Goal: Entertainment & Leisure: Consume media (video, audio)

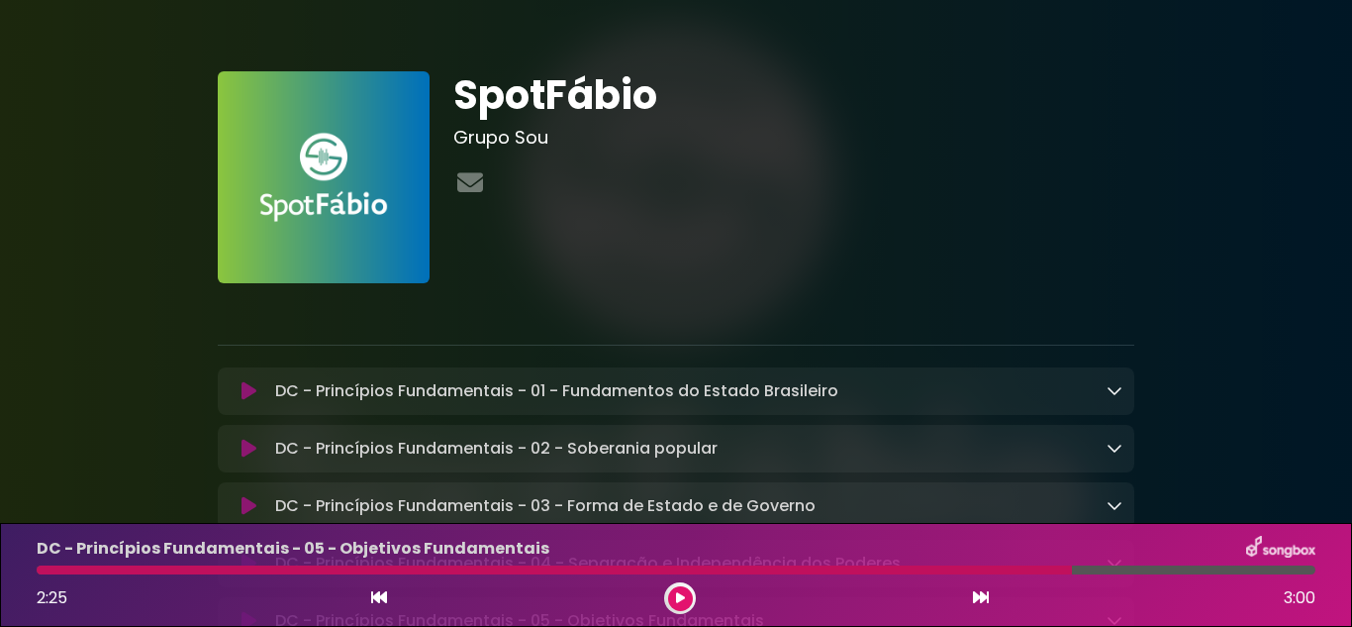
click at [238, 392] on button at bounding box center [249, 391] width 38 height 20
click at [1098, 383] on div "DC - Princípios Fundamentais - 01 - Fundamentos do Estado Brasileiro Loading Tr…" at bounding box center [694, 391] width 855 height 24
click at [1107, 384] on div at bounding box center [1115, 391] width 16 height 24
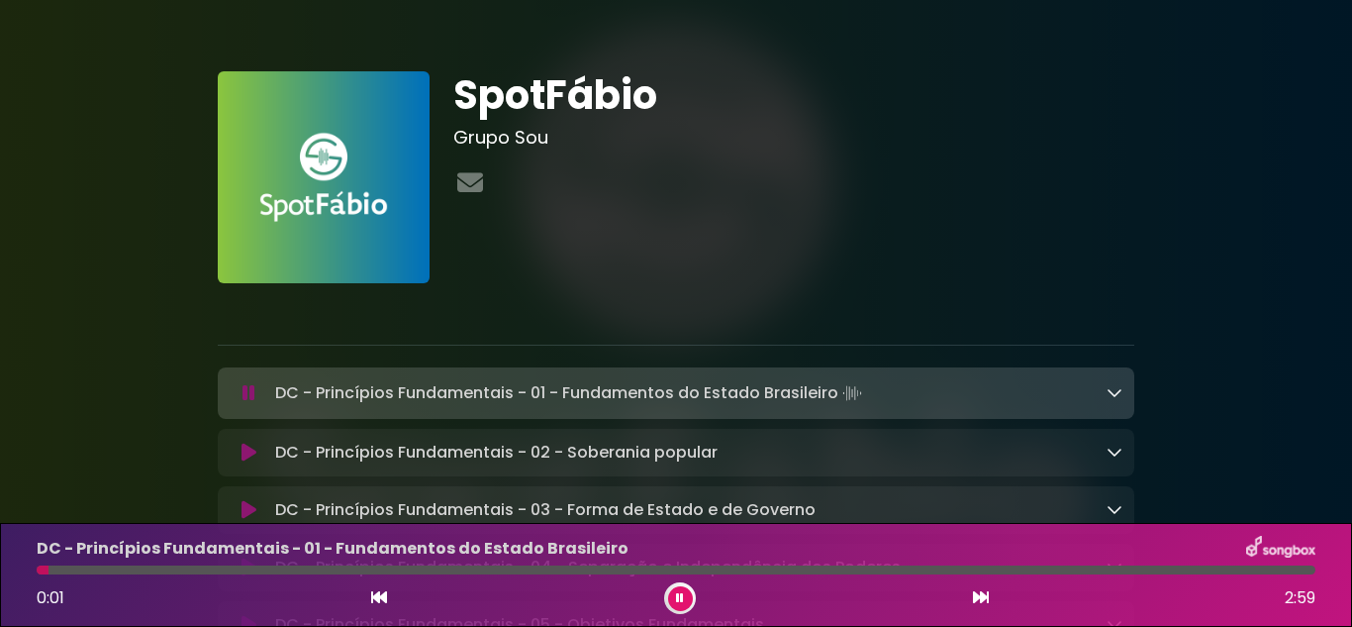
click at [1118, 391] on icon at bounding box center [1115, 392] width 16 height 16
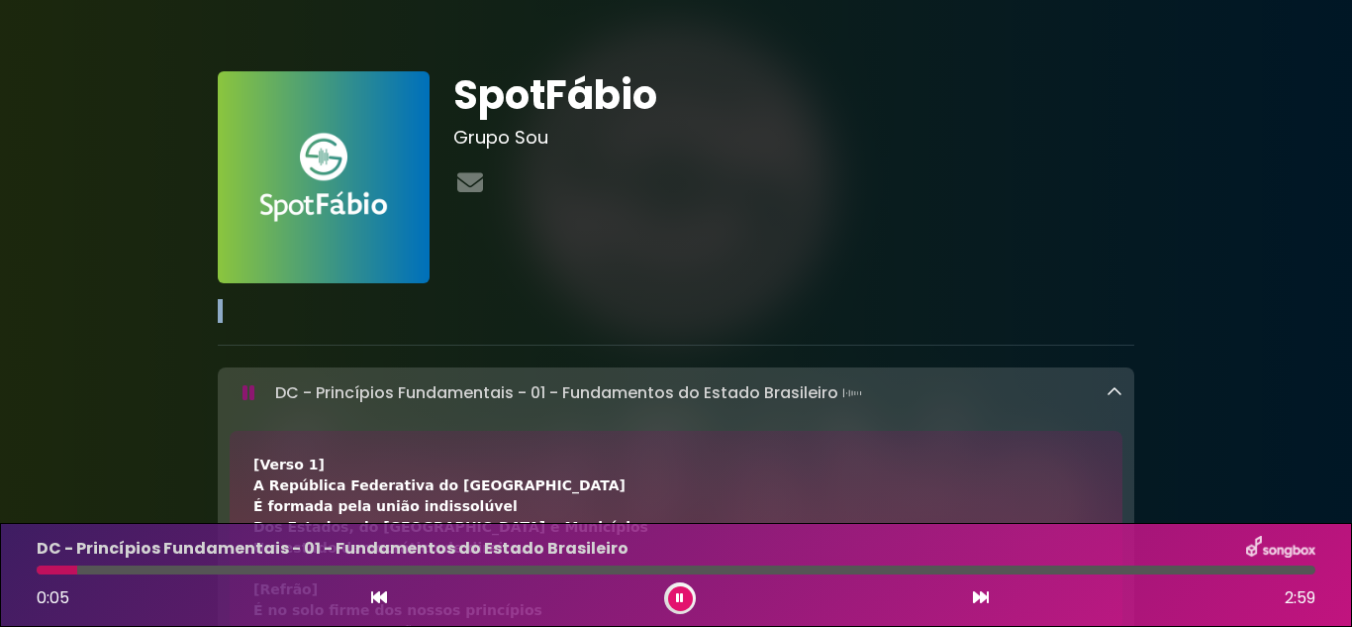
drag, startPoint x: 1281, startPoint y: 331, endPoint x: 1285, endPoint y: 342, distance: 11.6
click at [679, 589] on button at bounding box center [680, 598] width 25 height 25
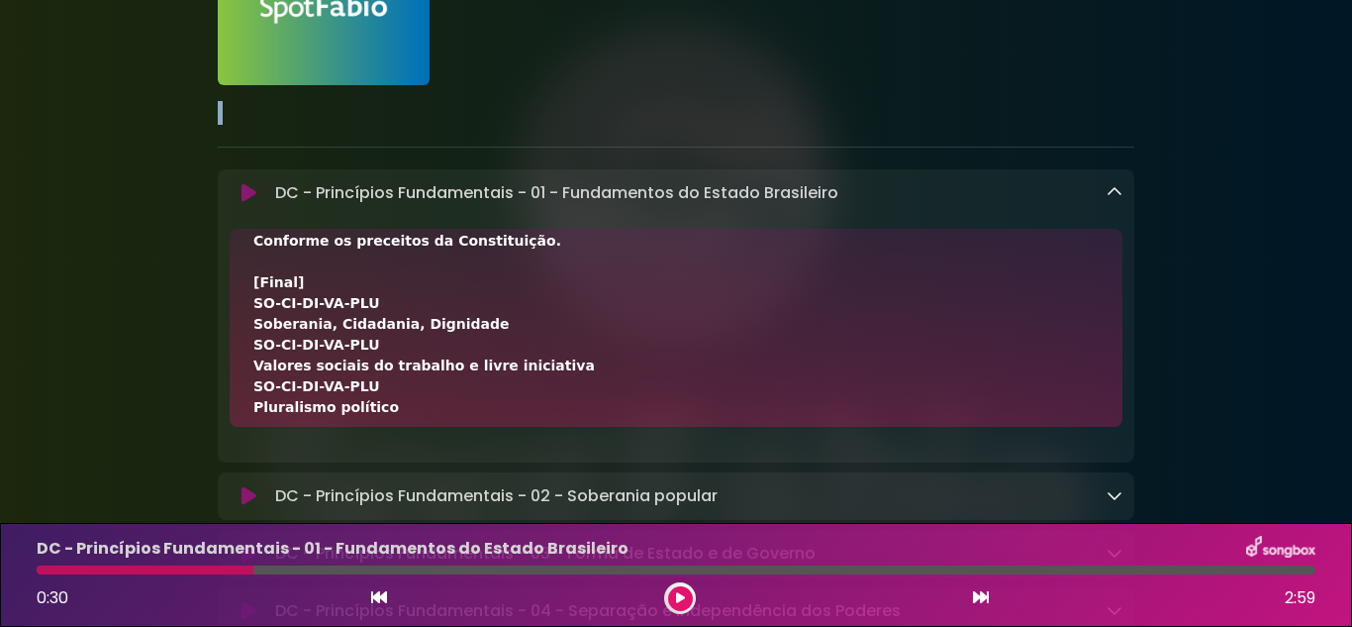
scroll to position [723, 0]
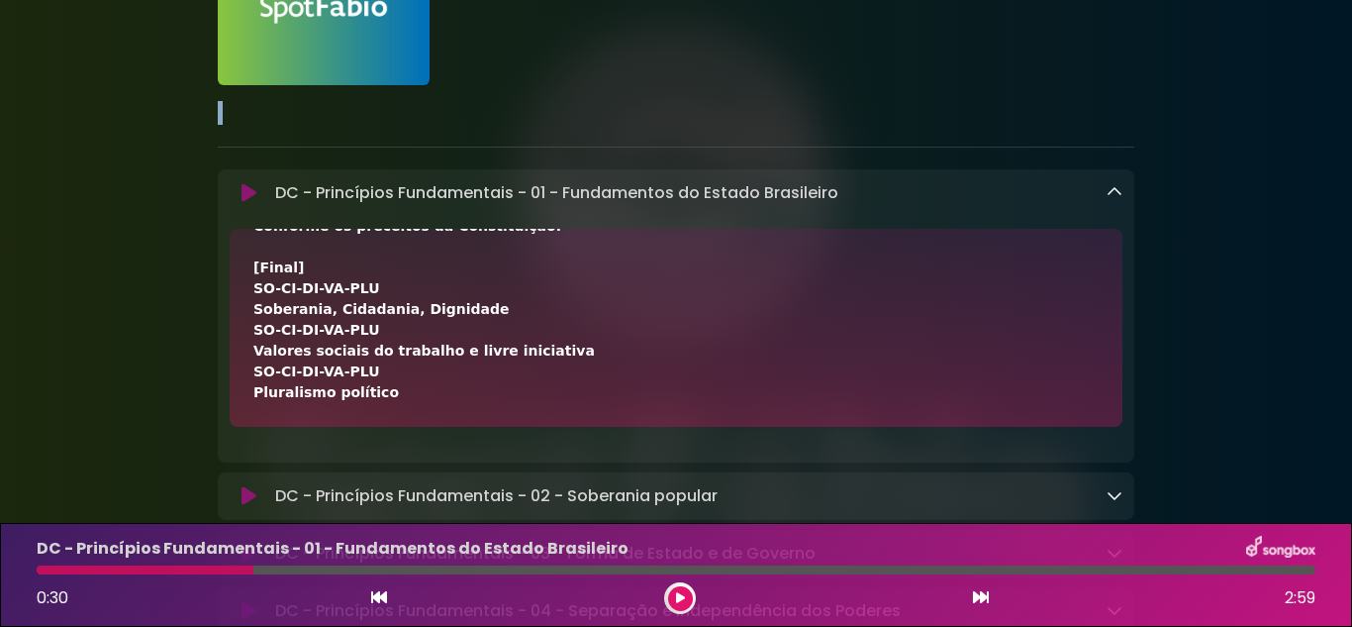
click at [673, 588] on button at bounding box center [680, 598] width 25 height 25
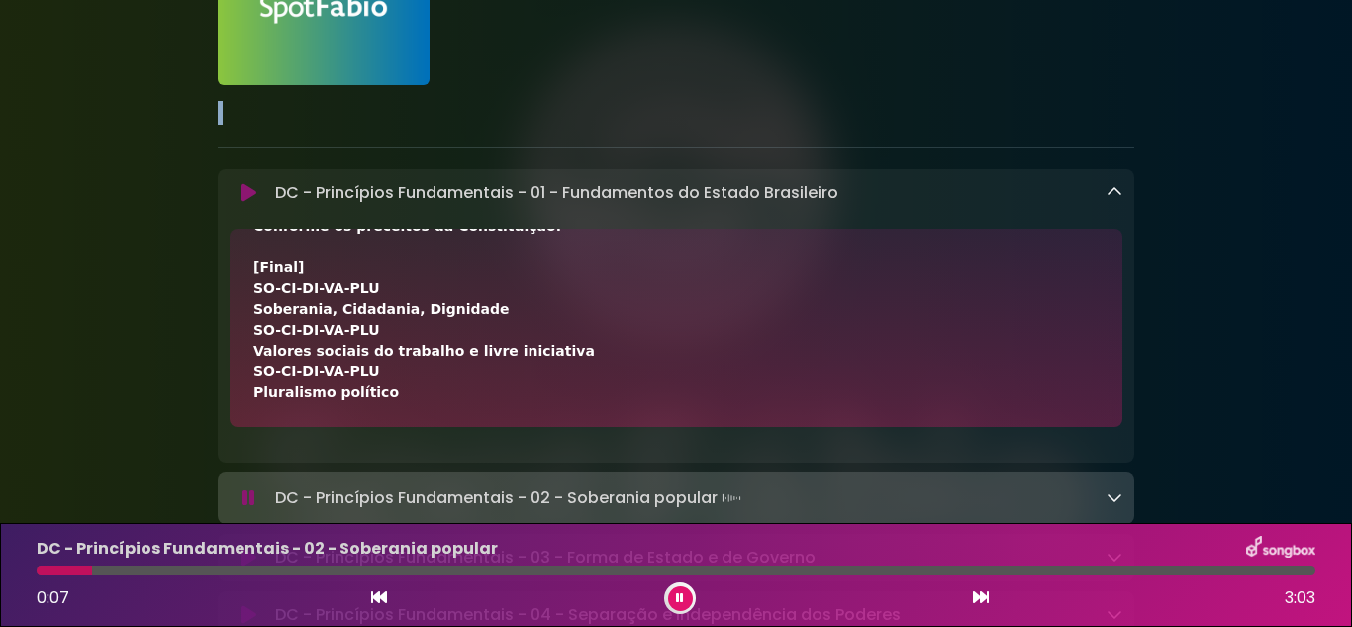
click at [1114, 198] on icon at bounding box center [1115, 192] width 16 height 16
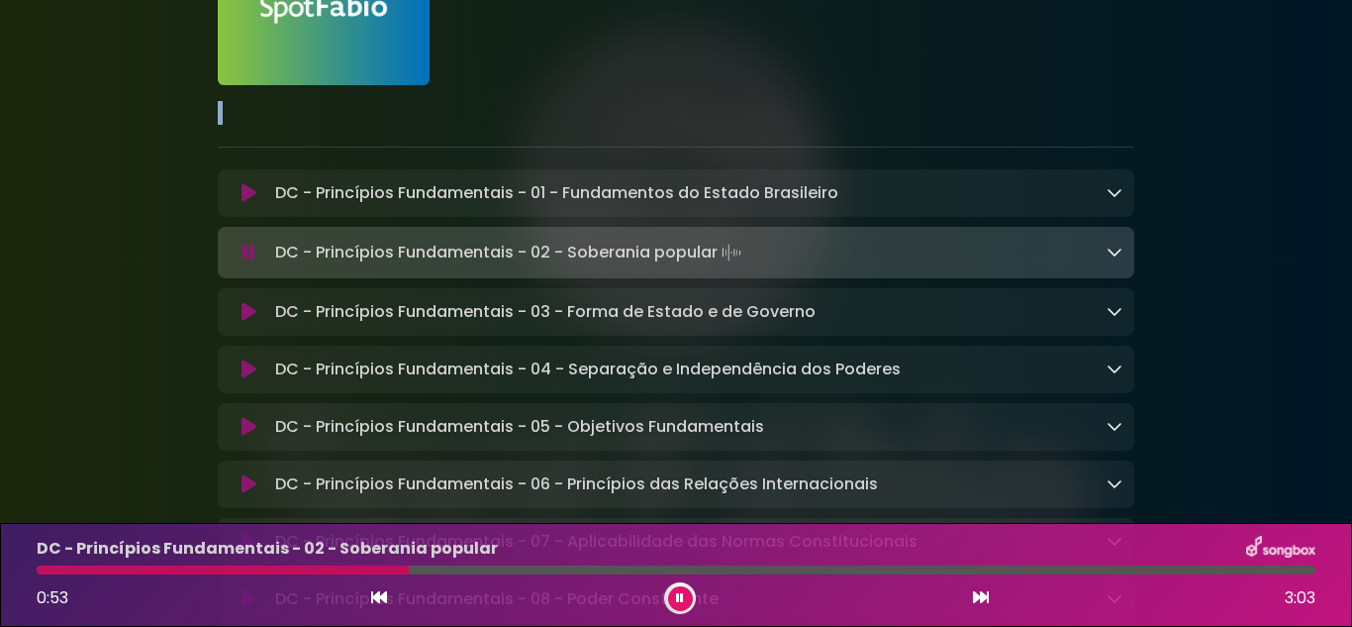
click at [1107, 255] on icon at bounding box center [1115, 252] width 16 height 16
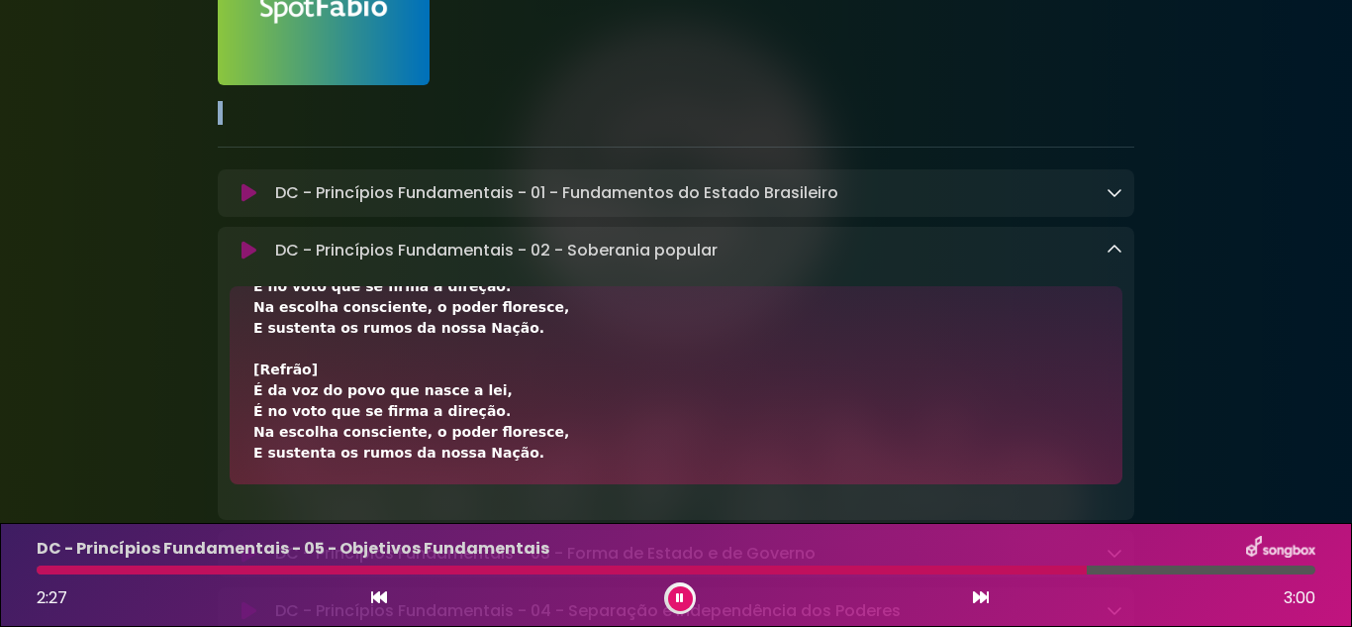
scroll to position [452, 0]
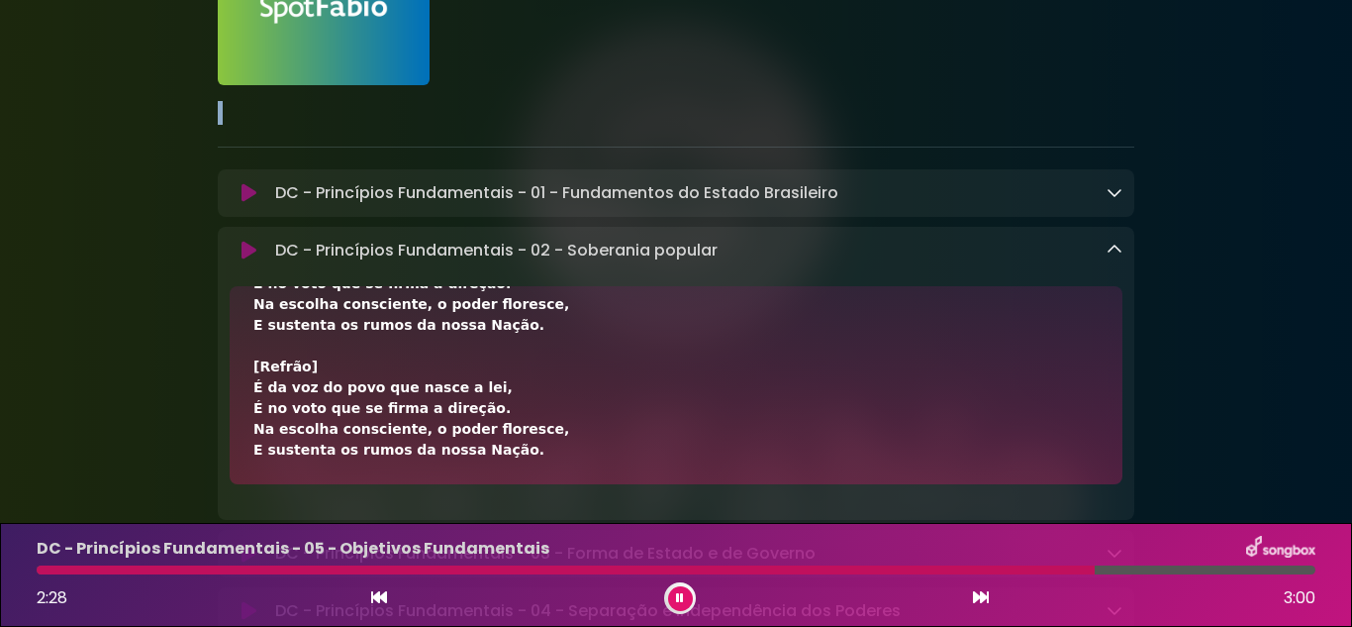
click at [1126, 255] on div "DC - Princípios Fundamentais - 02 - Soberania popular Loading Track..." at bounding box center [676, 251] width 917 height 24
click at [1115, 255] on icon at bounding box center [1115, 250] width 16 height 16
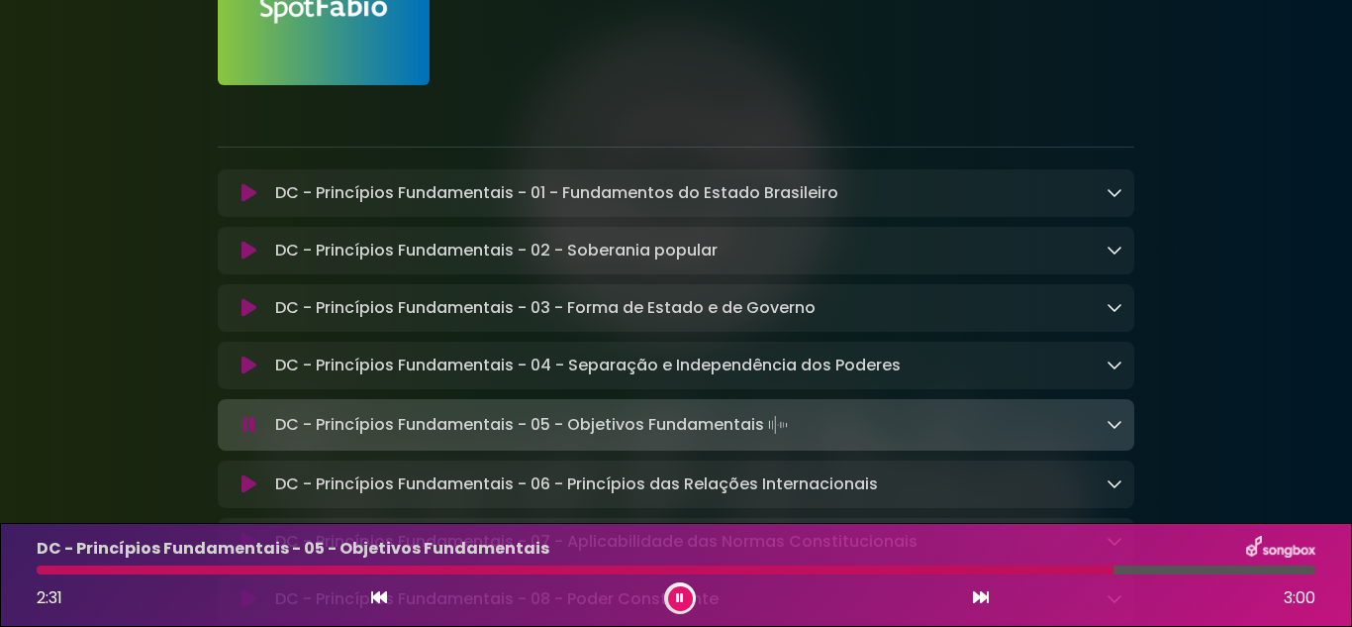
click at [1113, 313] on icon at bounding box center [1115, 307] width 16 height 16
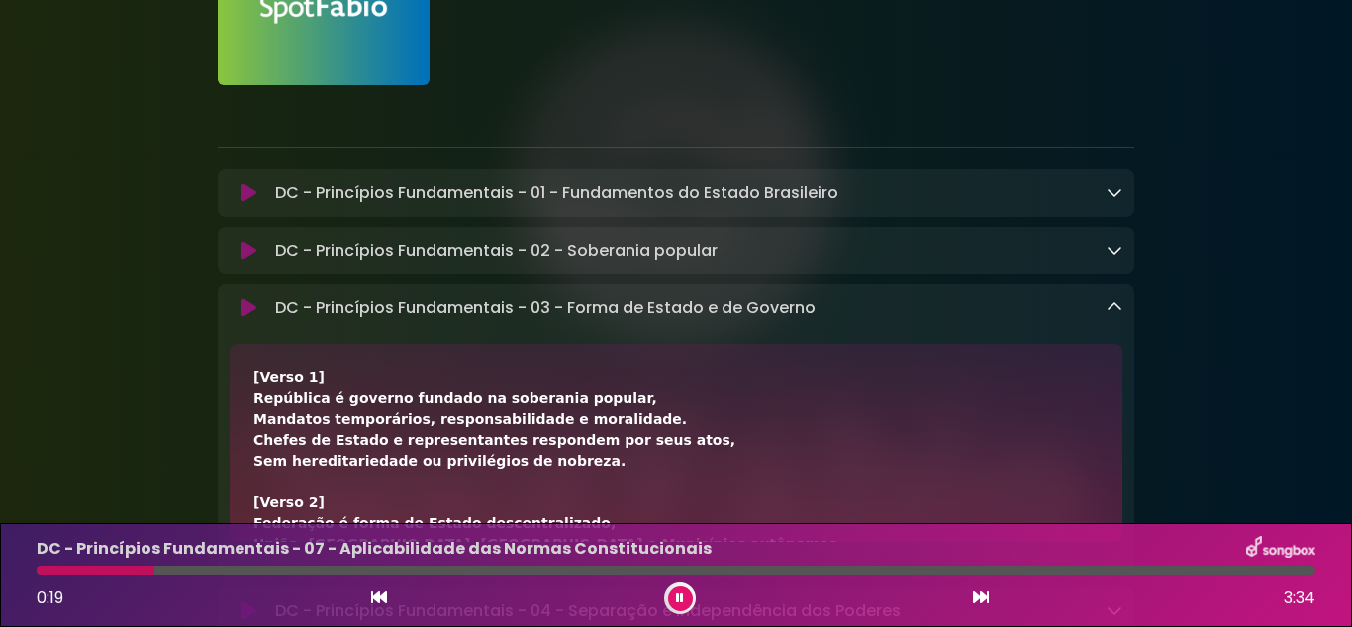
click at [668, 602] on button at bounding box center [680, 598] width 25 height 25
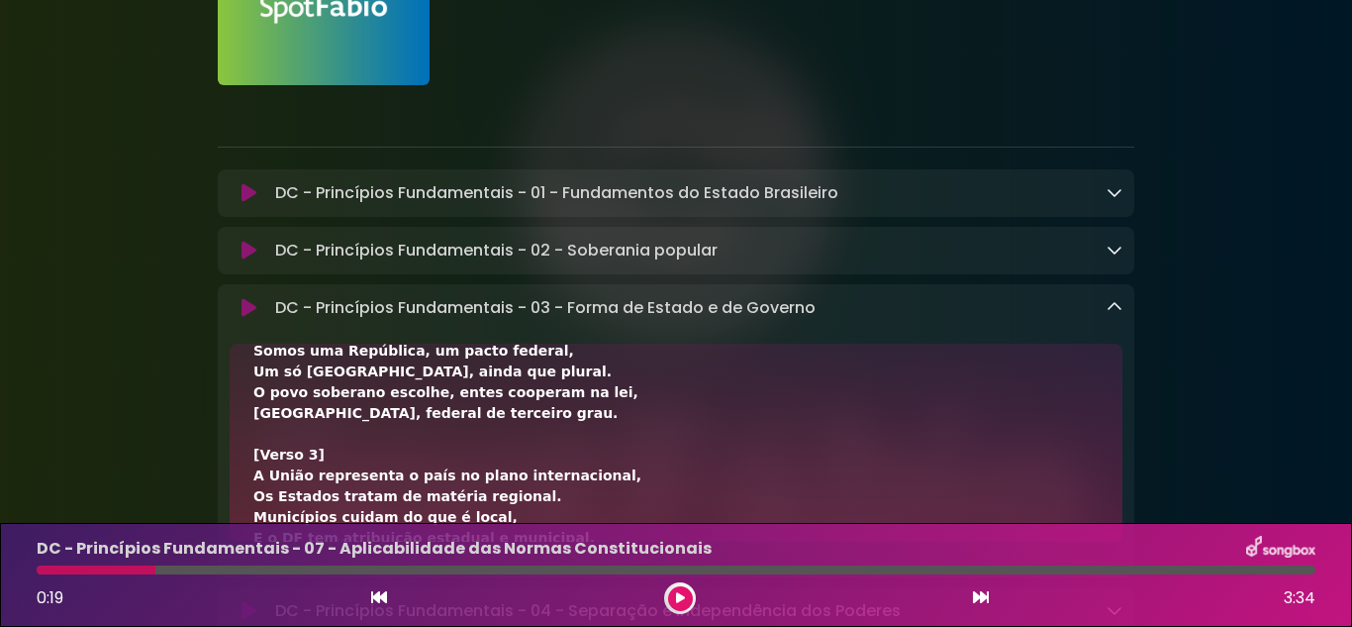
scroll to position [198, 0]
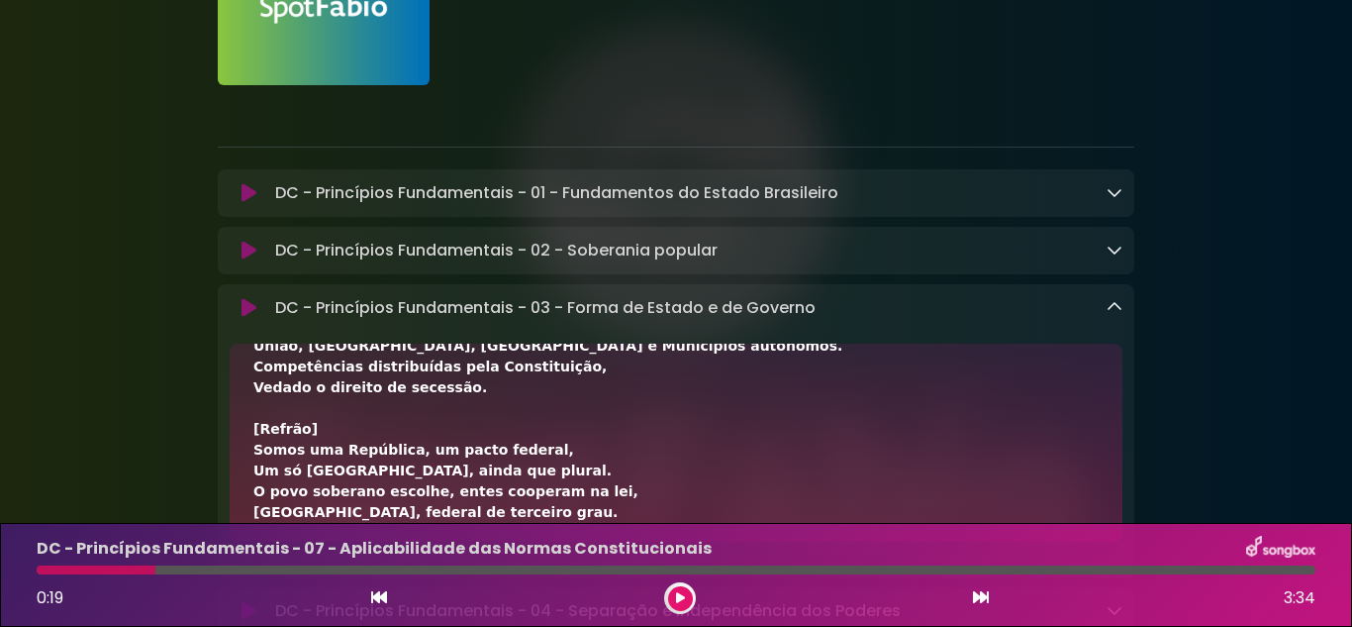
click at [684, 605] on button at bounding box center [680, 598] width 25 height 25
click at [243, 310] on icon at bounding box center [249, 308] width 15 height 20
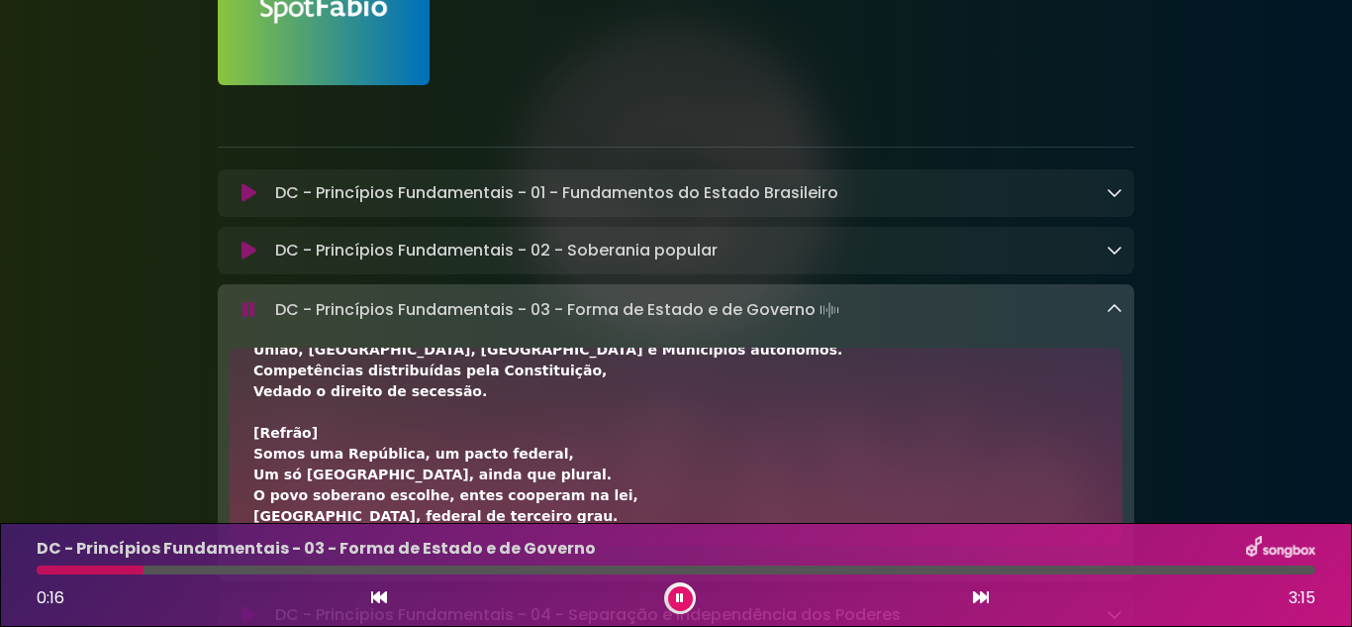
click at [678, 597] on icon at bounding box center [680, 598] width 9 height 12
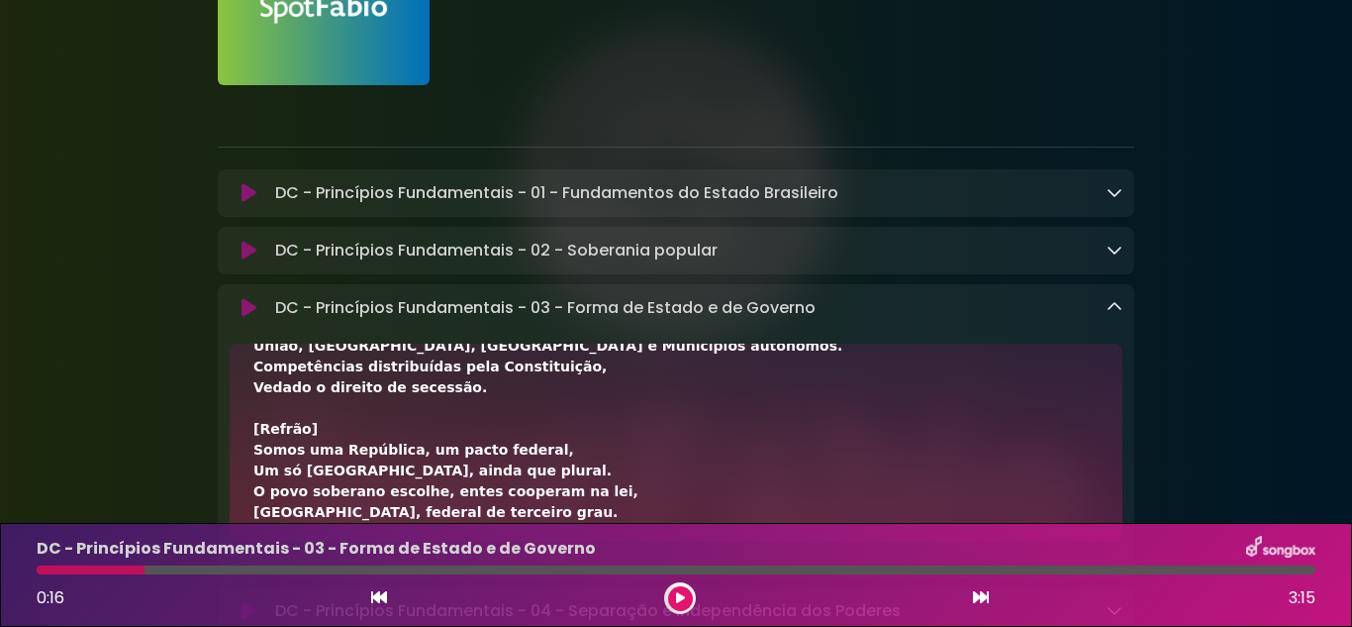
click at [652, 589] on div "0:16 3:15" at bounding box center [676, 598] width 1303 height 32
click at [686, 598] on button at bounding box center [680, 598] width 25 height 25
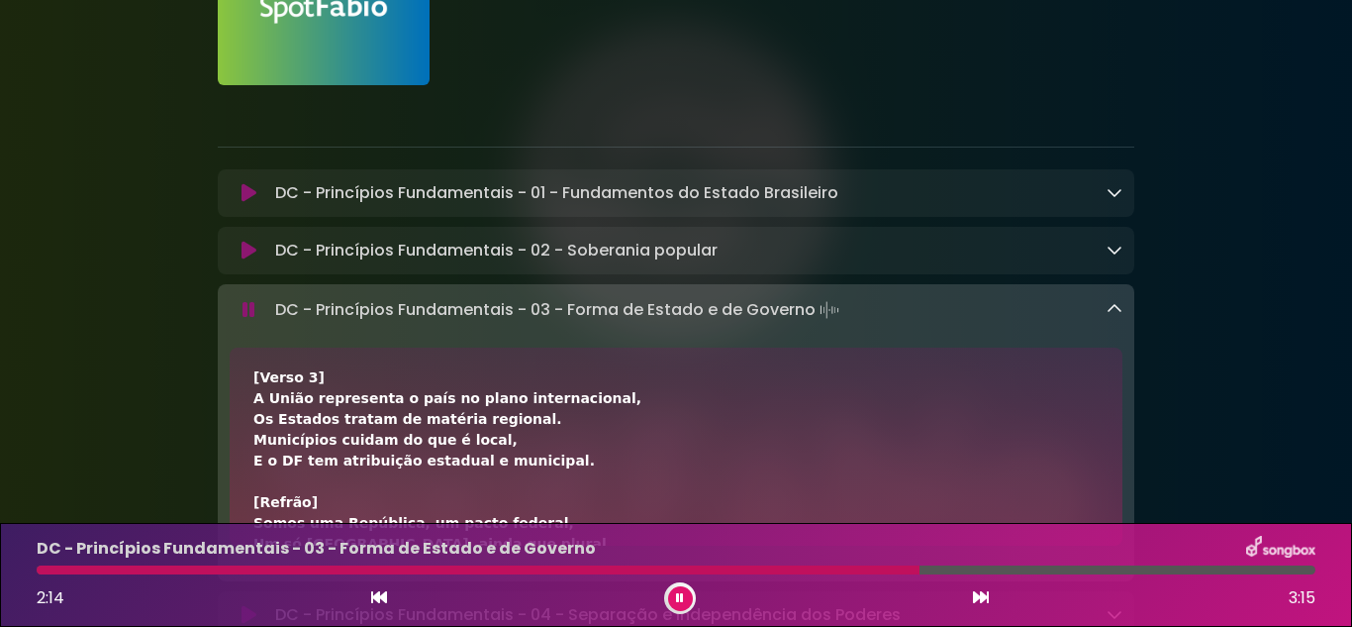
scroll to position [396, 0]
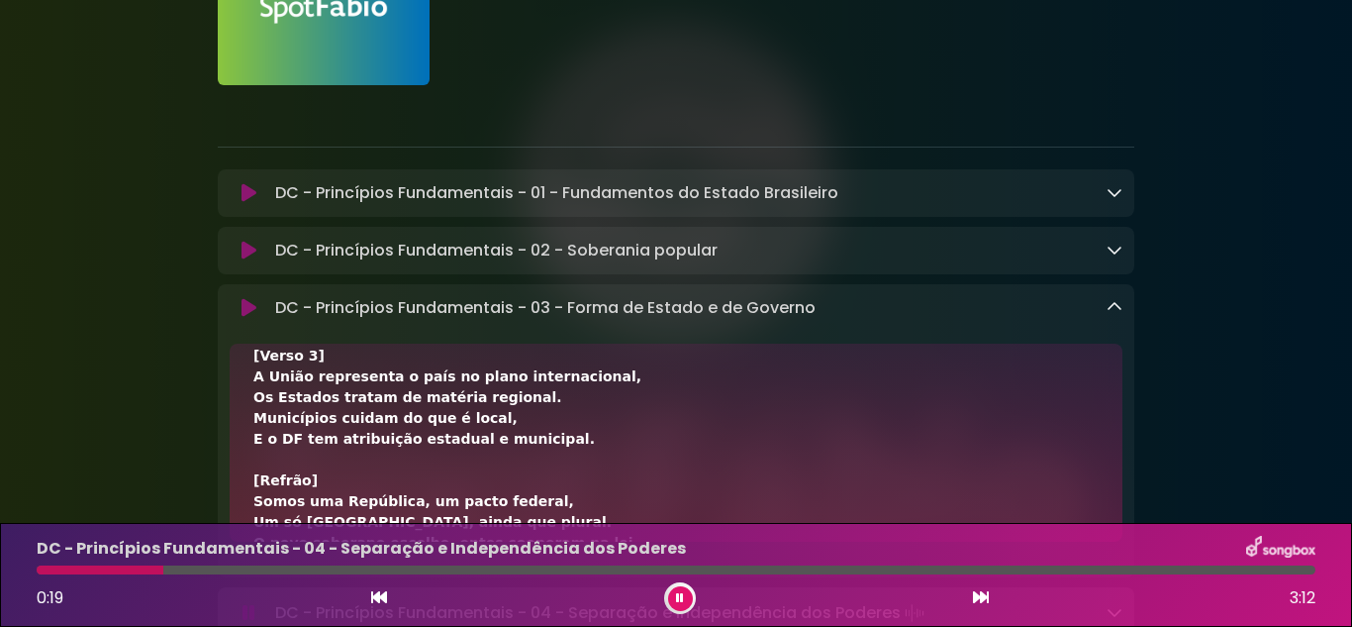
click at [249, 306] on icon at bounding box center [249, 308] width 15 height 20
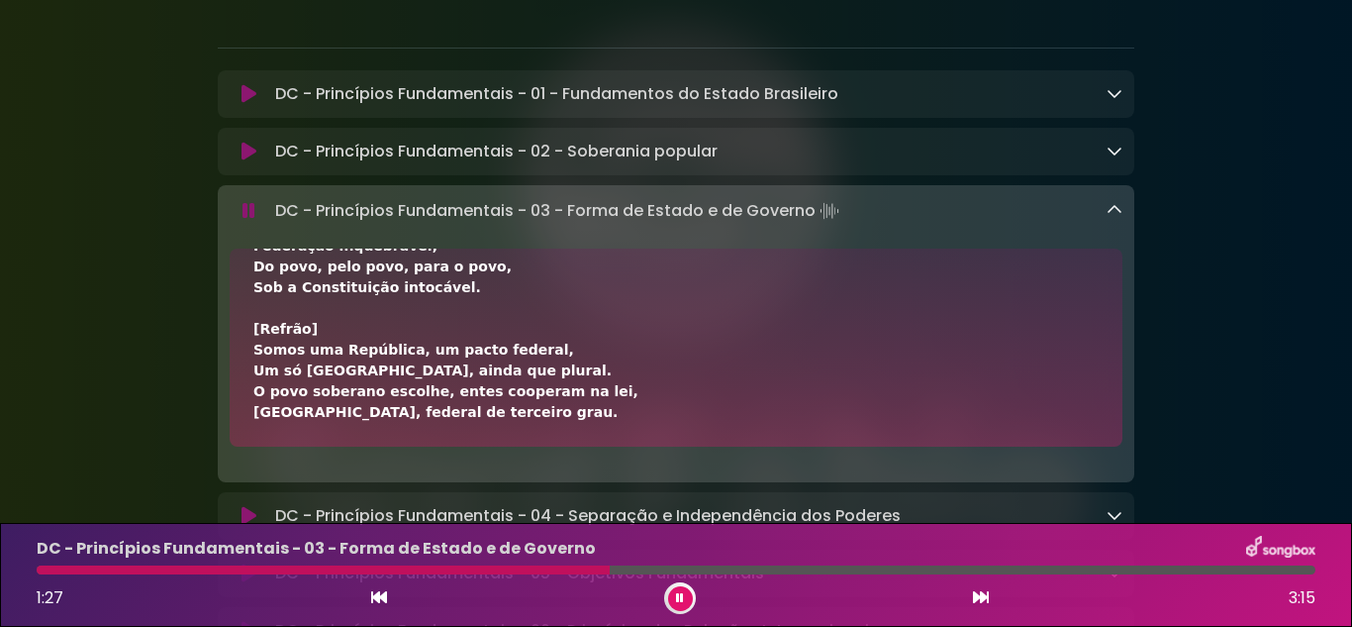
scroll to position [582, 0]
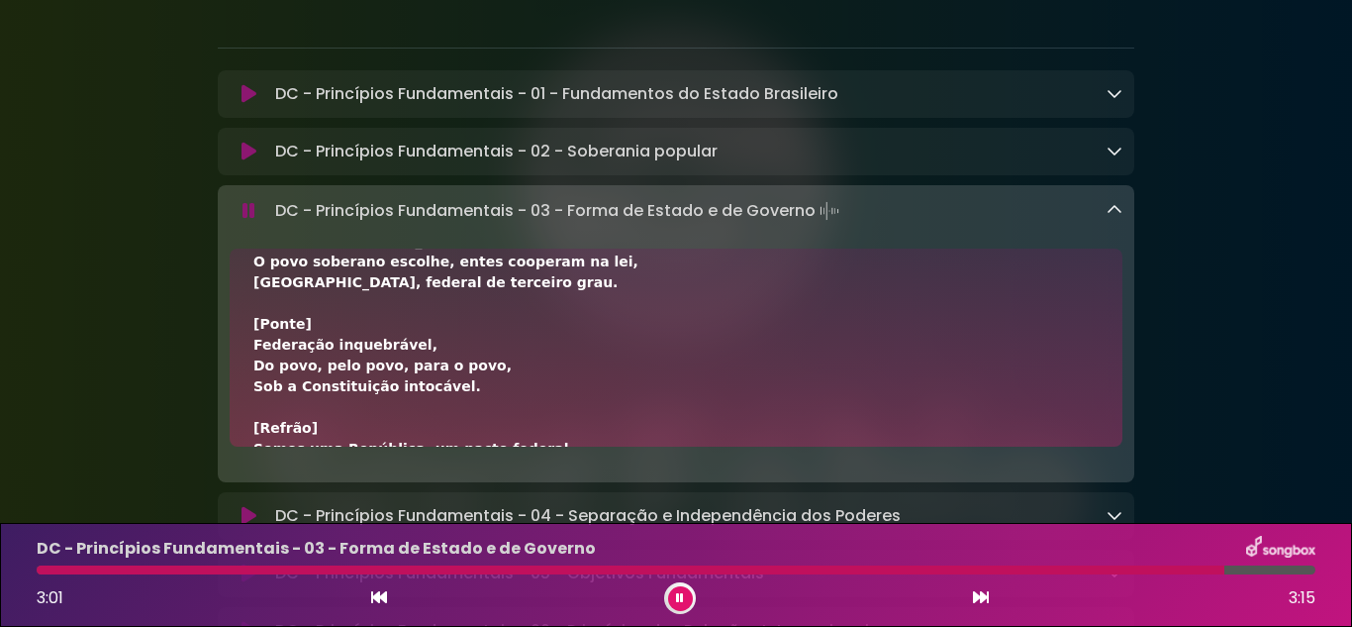
click at [1109, 218] on icon at bounding box center [1115, 210] width 16 height 16
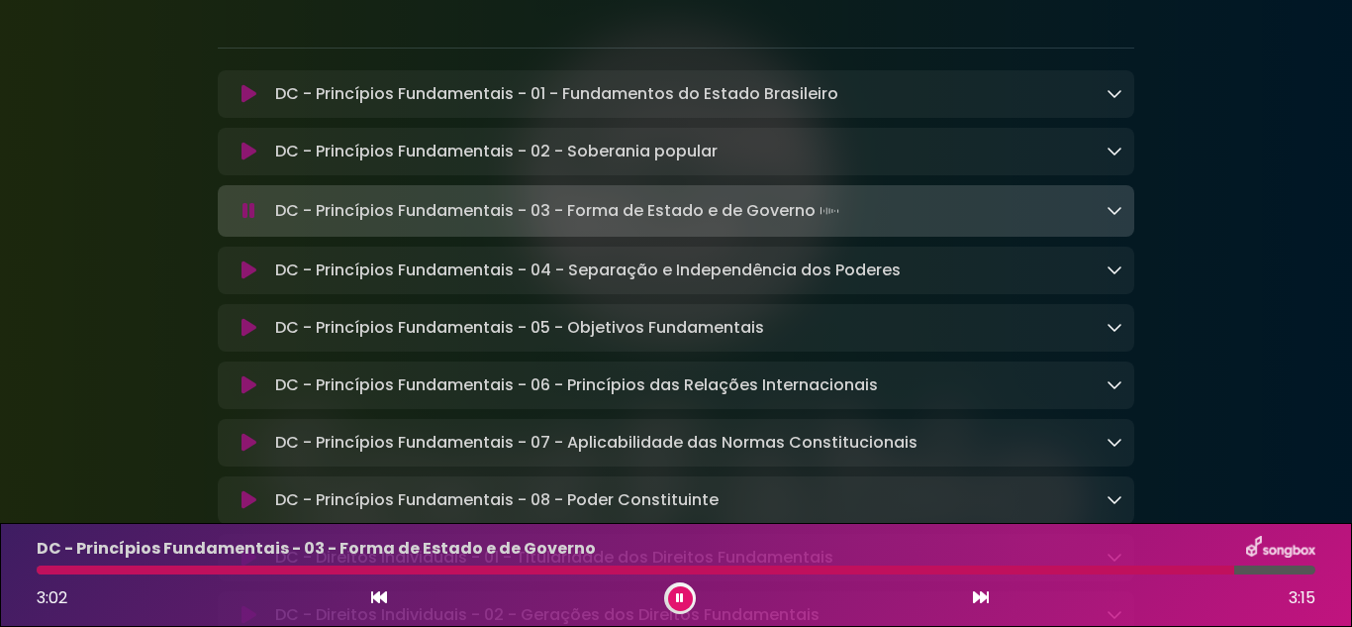
click at [1118, 274] on icon at bounding box center [1115, 269] width 16 height 16
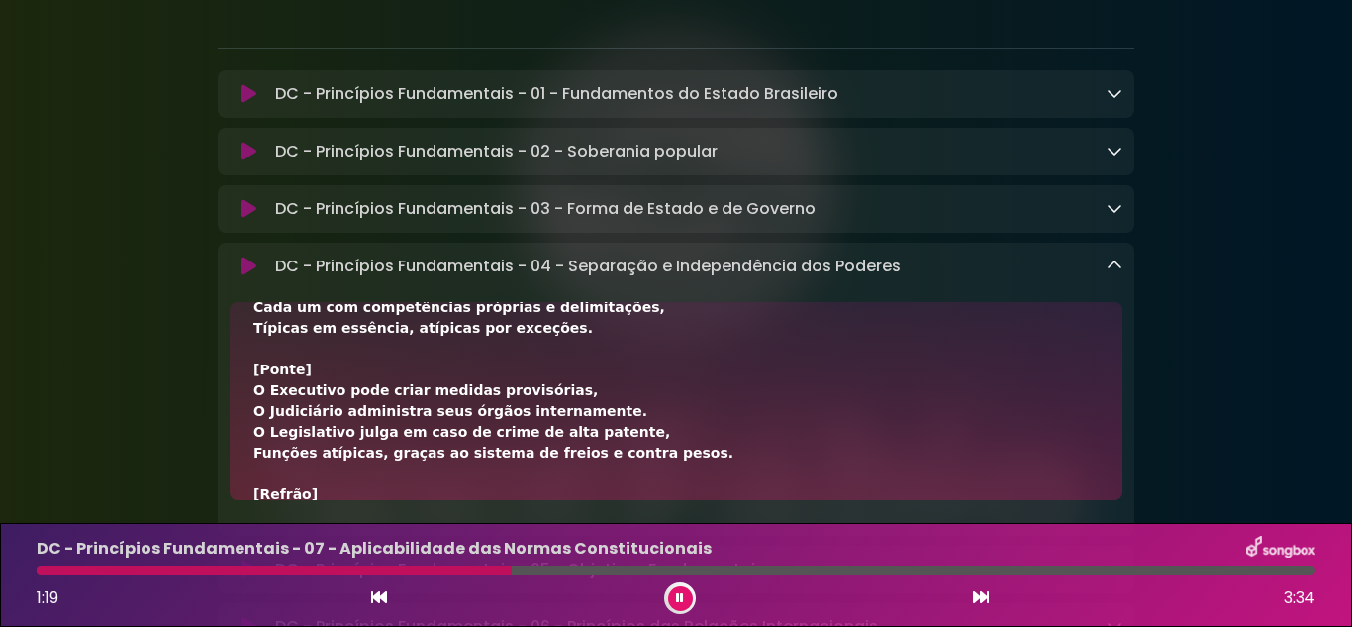
scroll to position [495, 0]
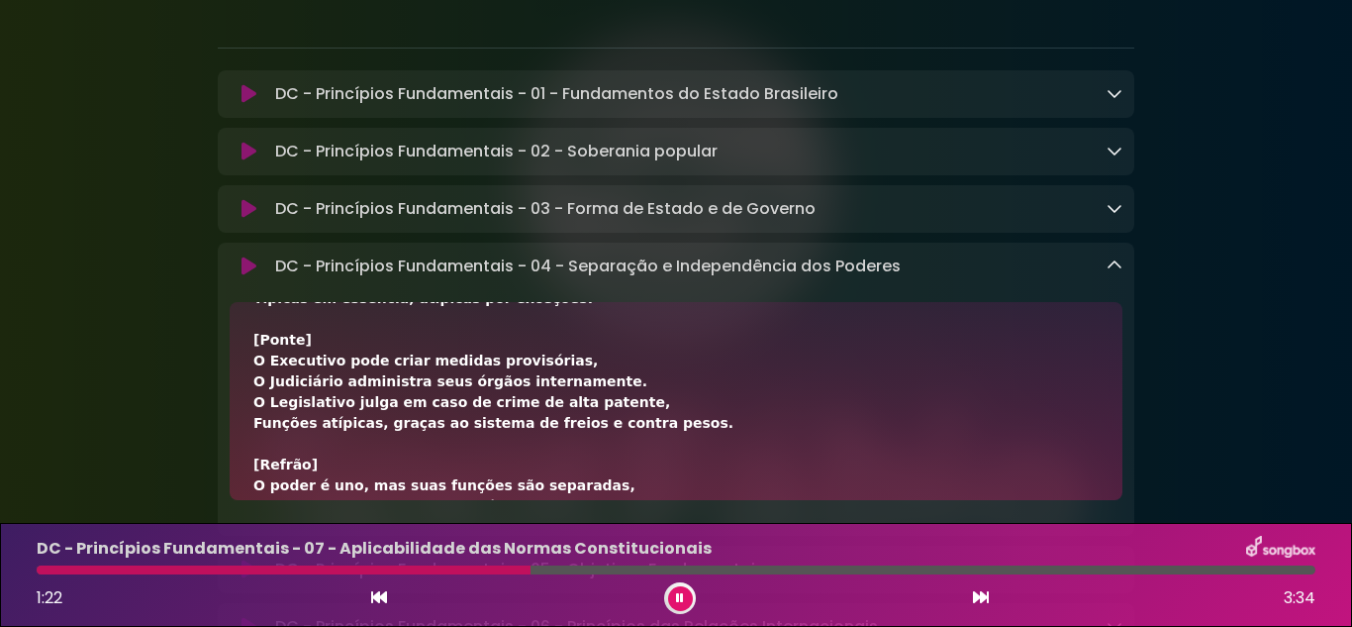
click at [245, 268] on icon at bounding box center [249, 266] width 15 height 20
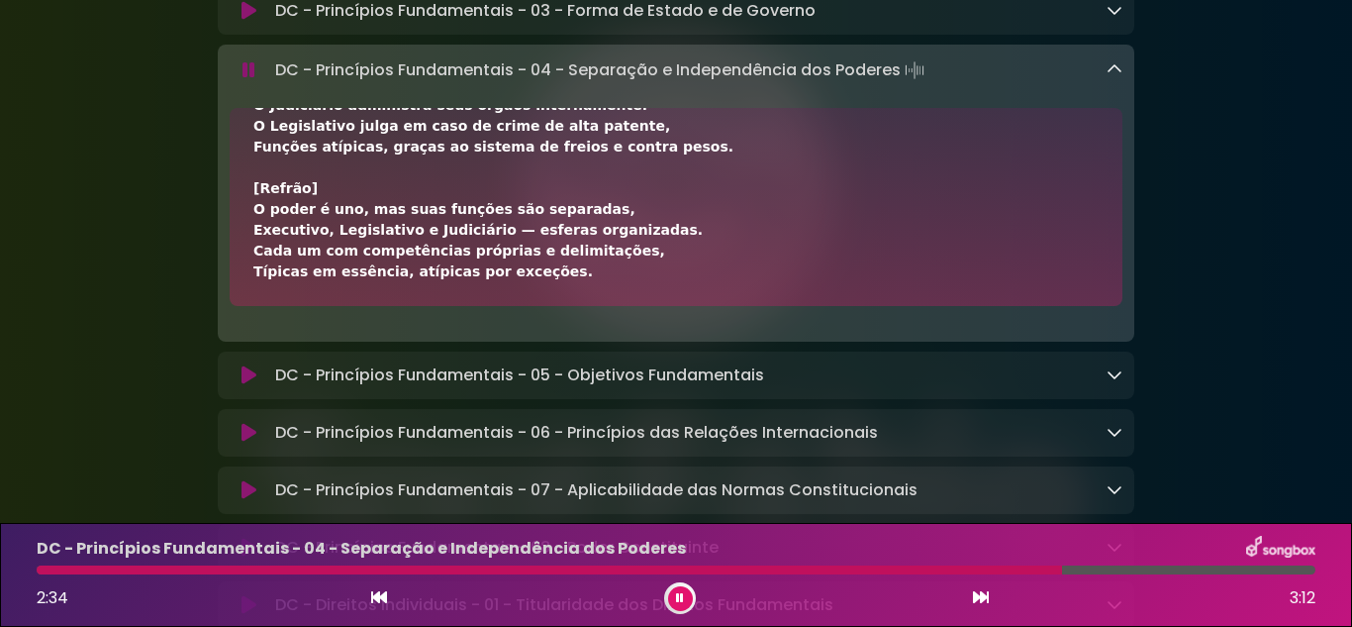
click at [1122, 77] on icon at bounding box center [1115, 69] width 16 height 16
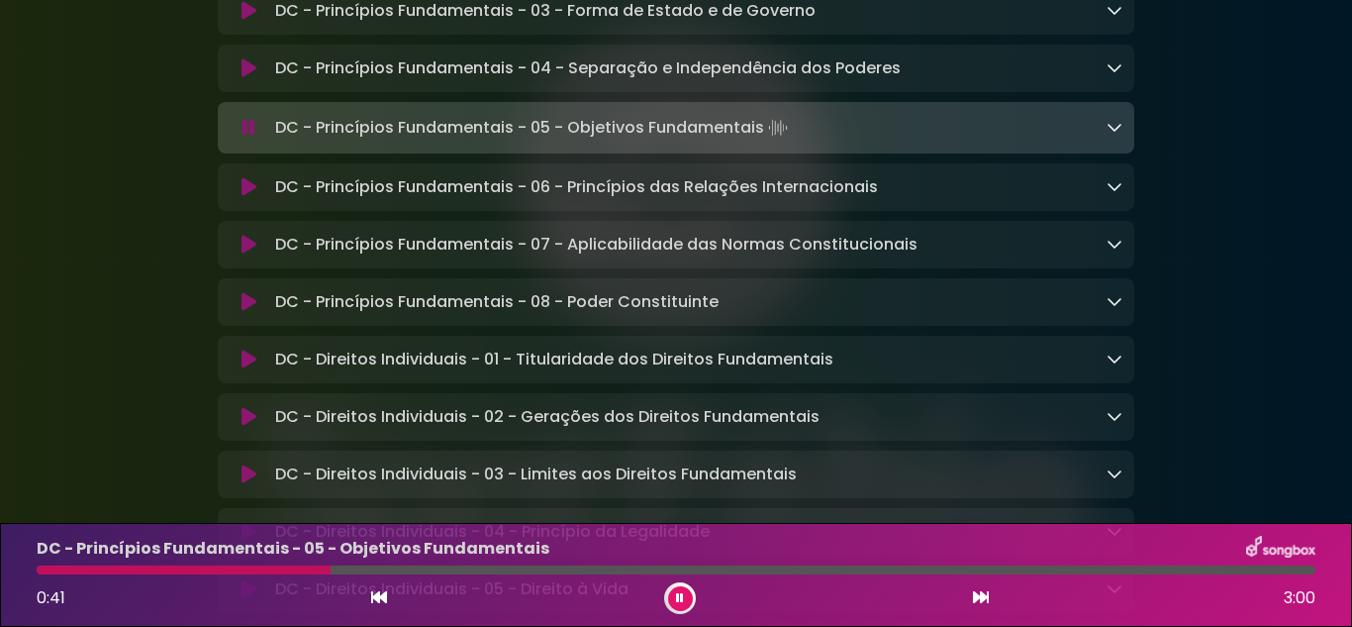
click at [1105, 133] on div "DC - Princípios Fundamentais - 05 - Objetivos Fundamentais Loading Track..." at bounding box center [694, 128] width 855 height 28
click at [1109, 133] on icon at bounding box center [1115, 127] width 16 height 16
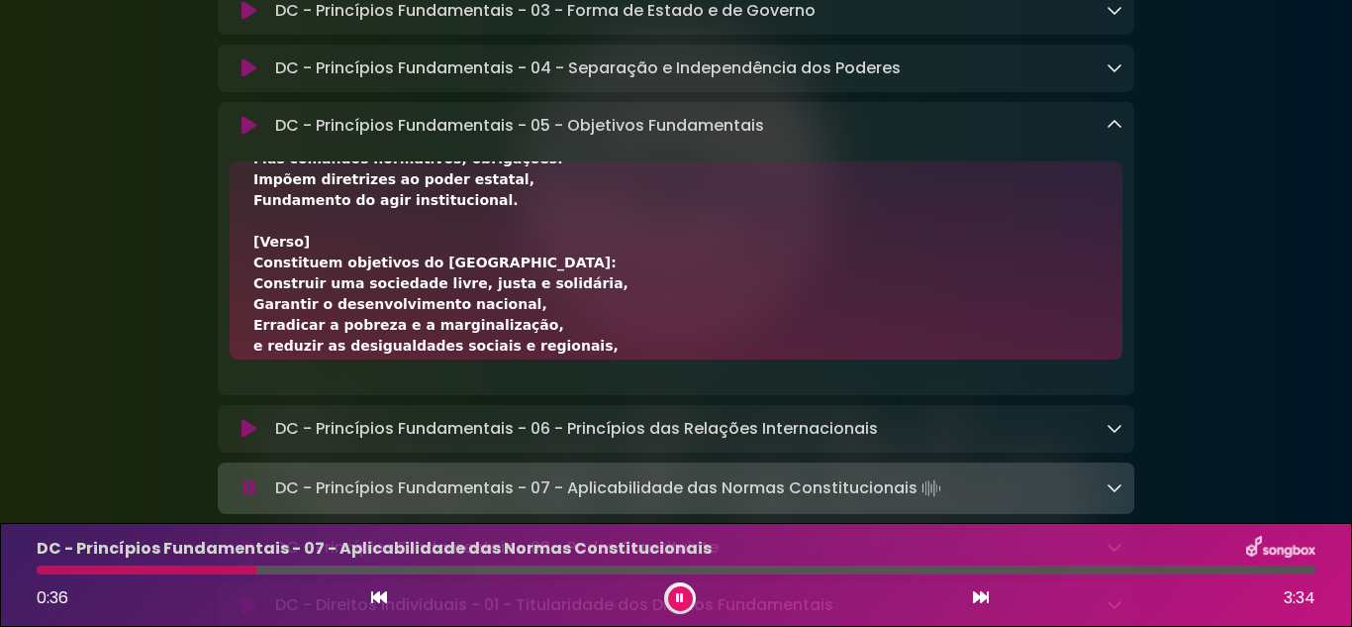
scroll to position [603, 0]
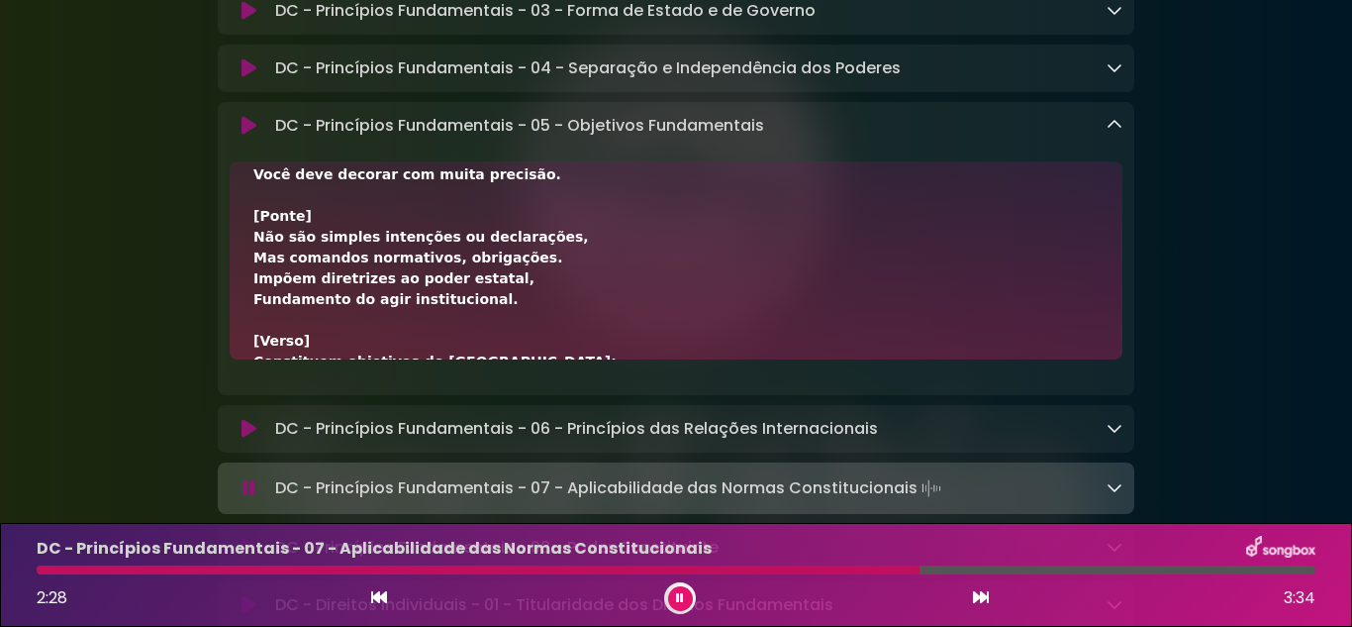
click at [255, 132] on button at bounding box center [249, 126] width 38 height 20
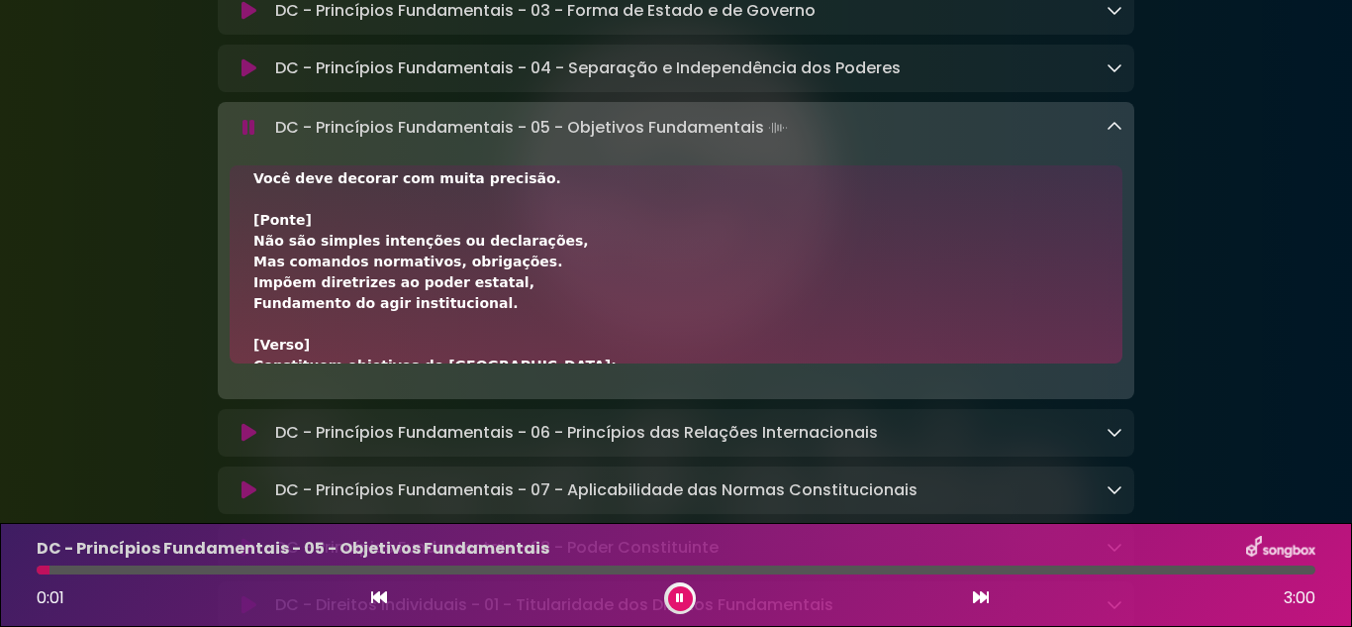
click at [1122, 131] on icon at bounding box center [1115, 127] width 16 height 16
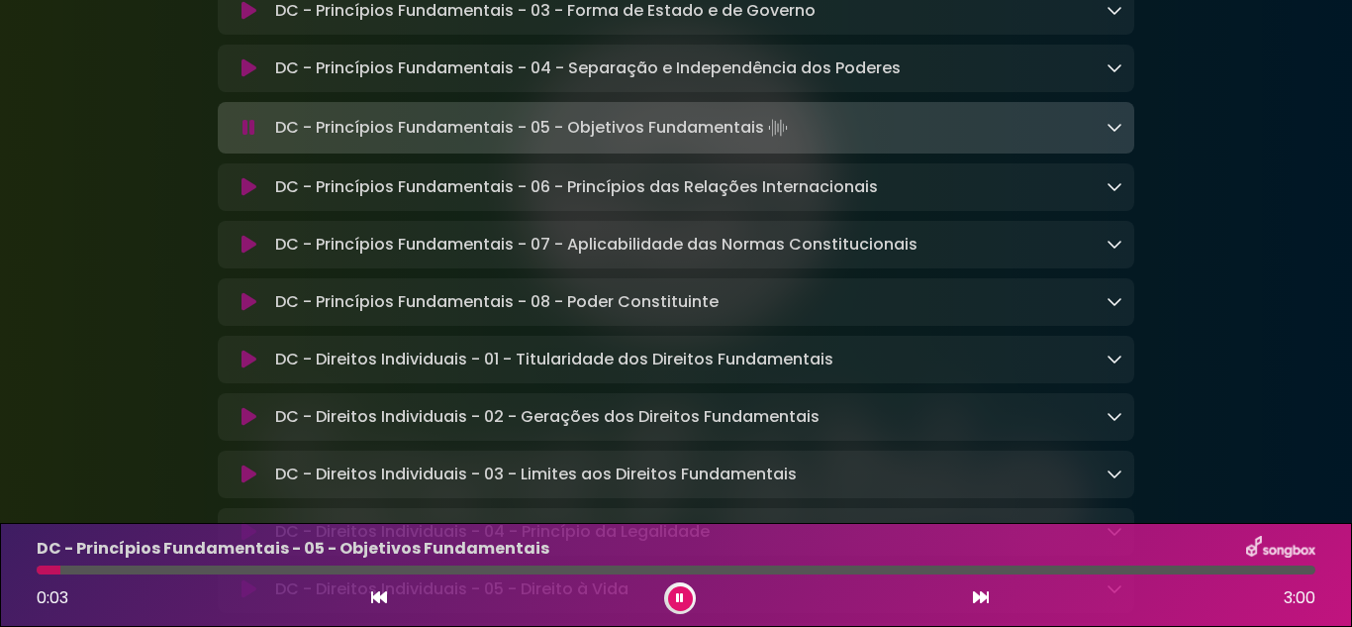
click at [252, 193] on icon at bounding box center [249, 187] width 15 height 20
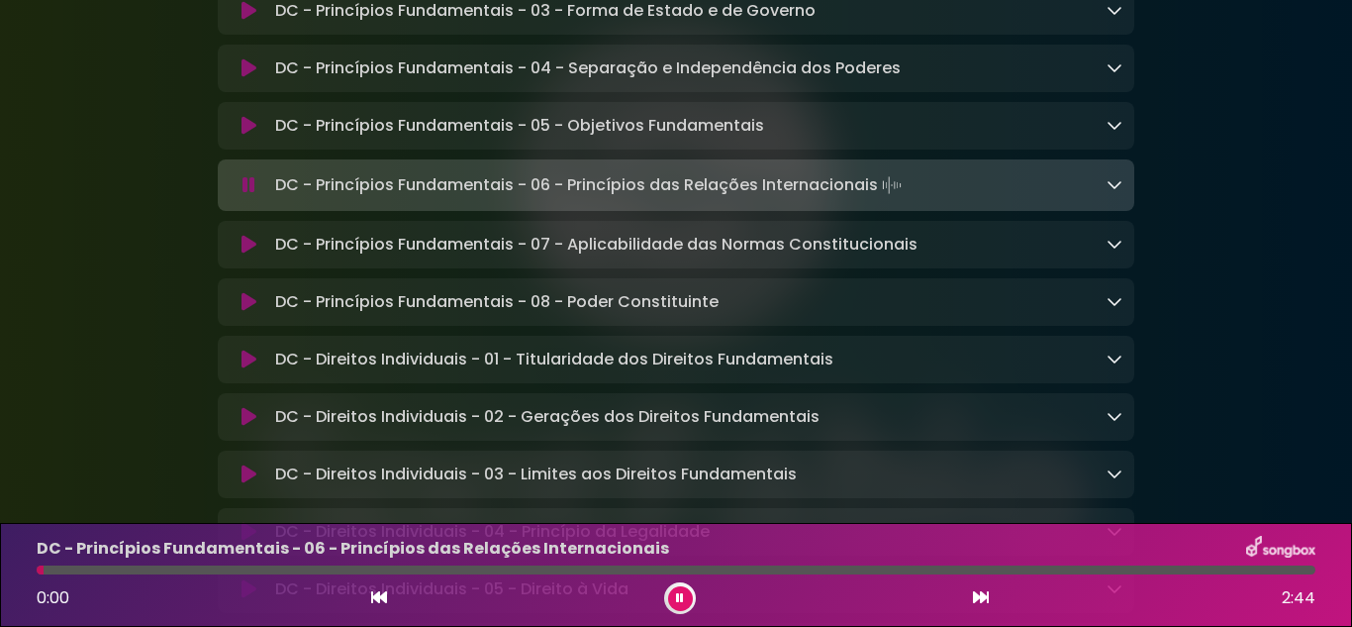
click at [1120, 188] on icon at bounding box center [1115, 184] width 16 height 16
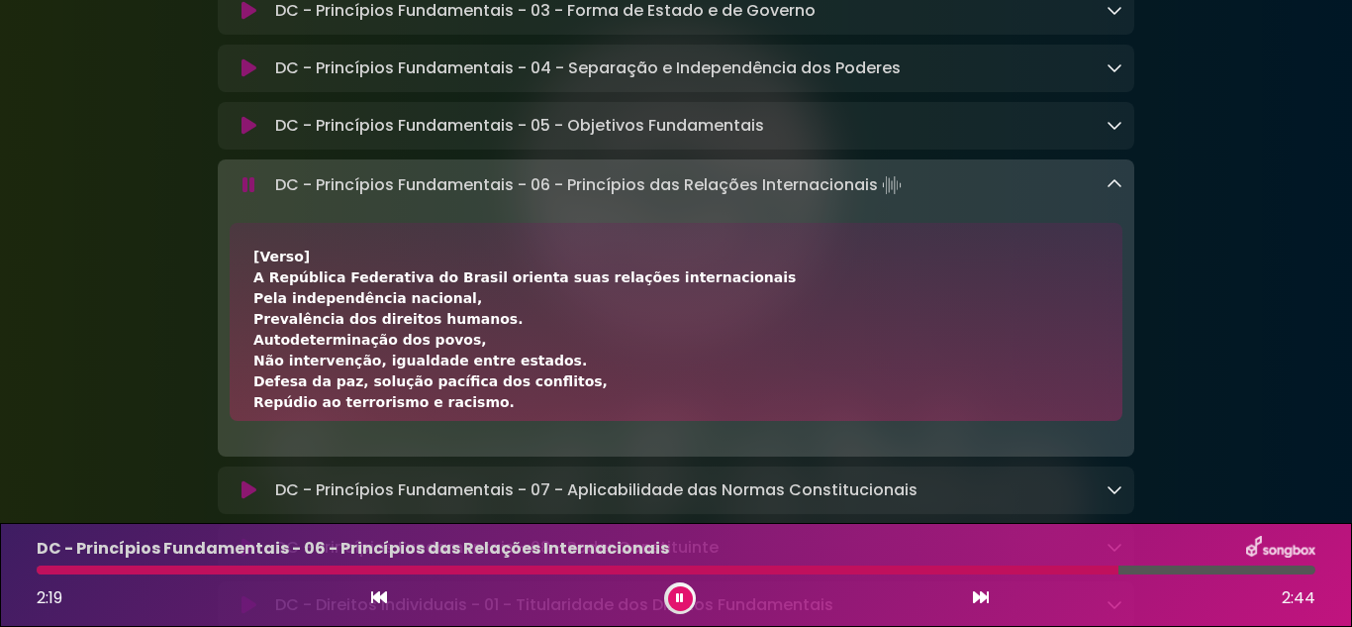
drag, startPoint x: 1214, startPoint y: 409, endPoint x: 708, endPoint y: 608, distance: 543.6
click at [708, 608] on div "2:19 2:44" at bounding box center [676, 598] width 1303 height 32
click at [681, 601] on icon at bounding box center [680, 598] width 8 height 12
